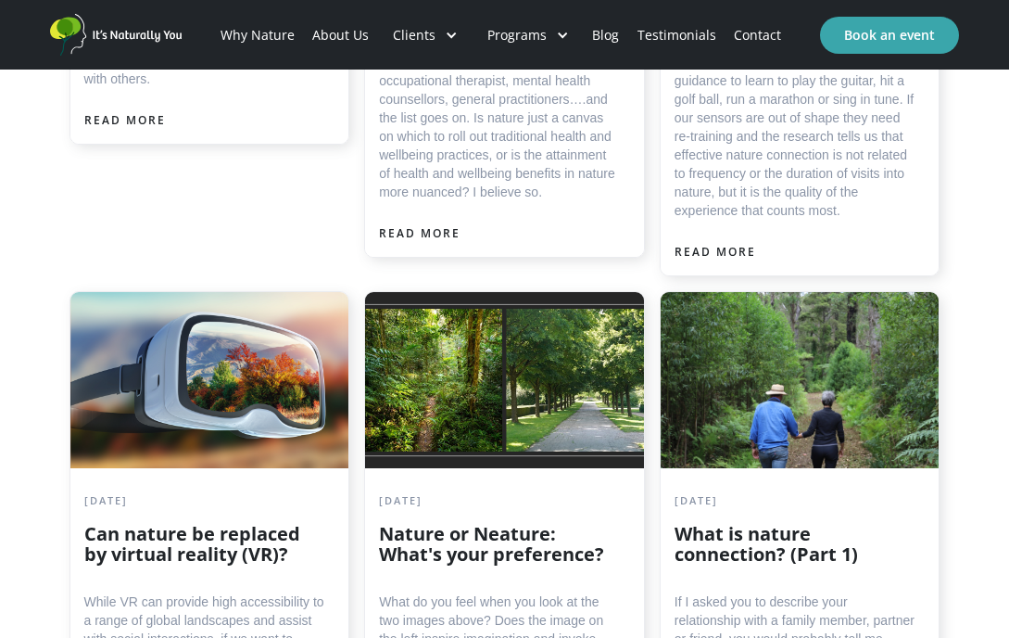
scroll to position [2504, 0]
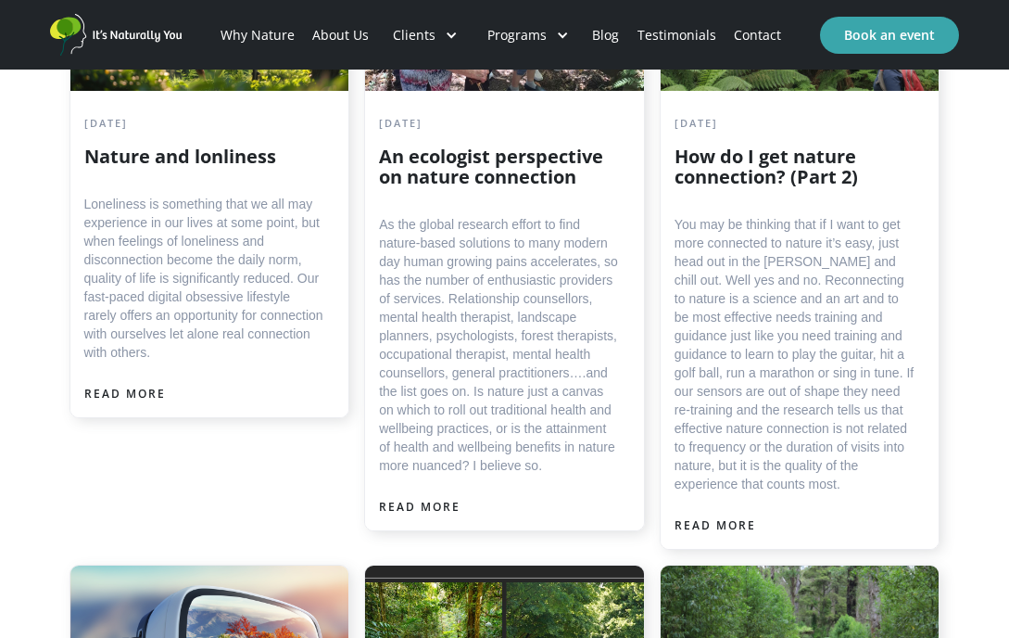
click at [255, 32] on link "Why Nature" at bounding box center [257, 35] width 92 height 63
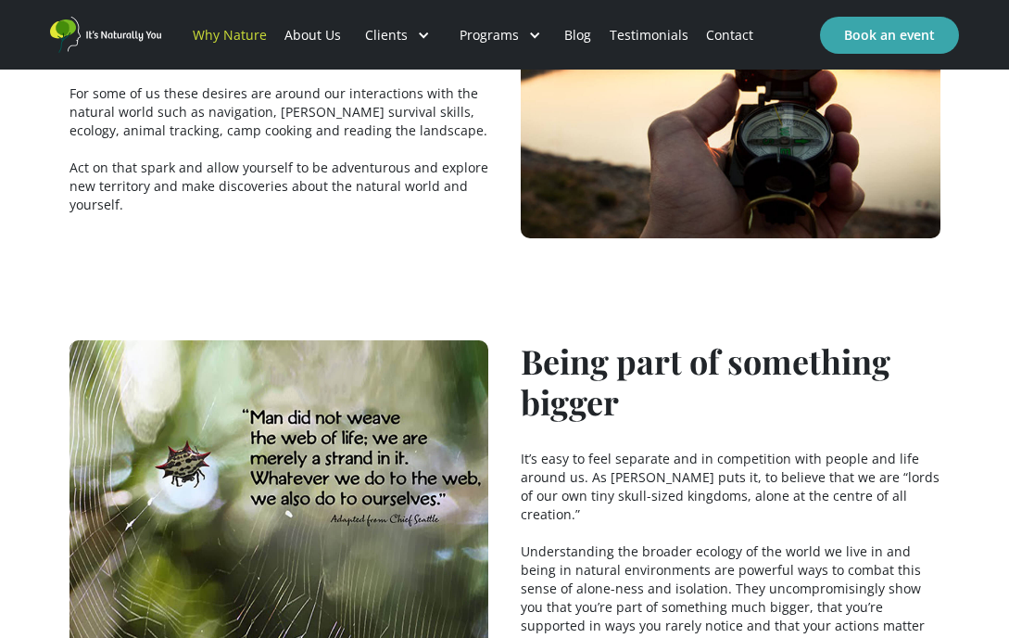
scroll to position [3843, 0]
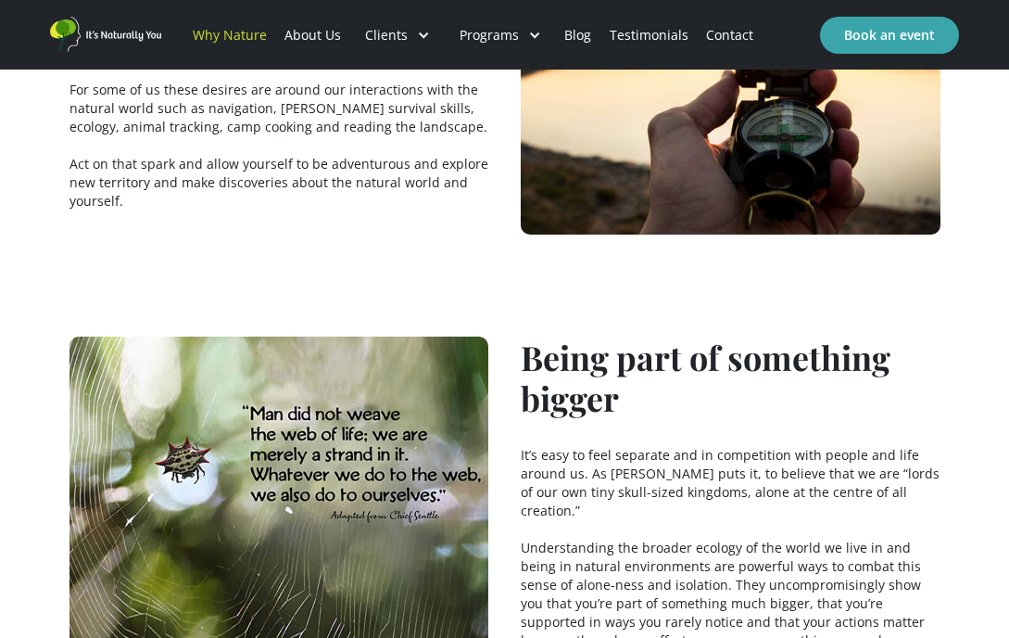
click at [726, 34] on link "Contact" at bounding box center [729, 35] width 65 height 63
